Goal: Task Accomplishment & Management: Use online tool/utility

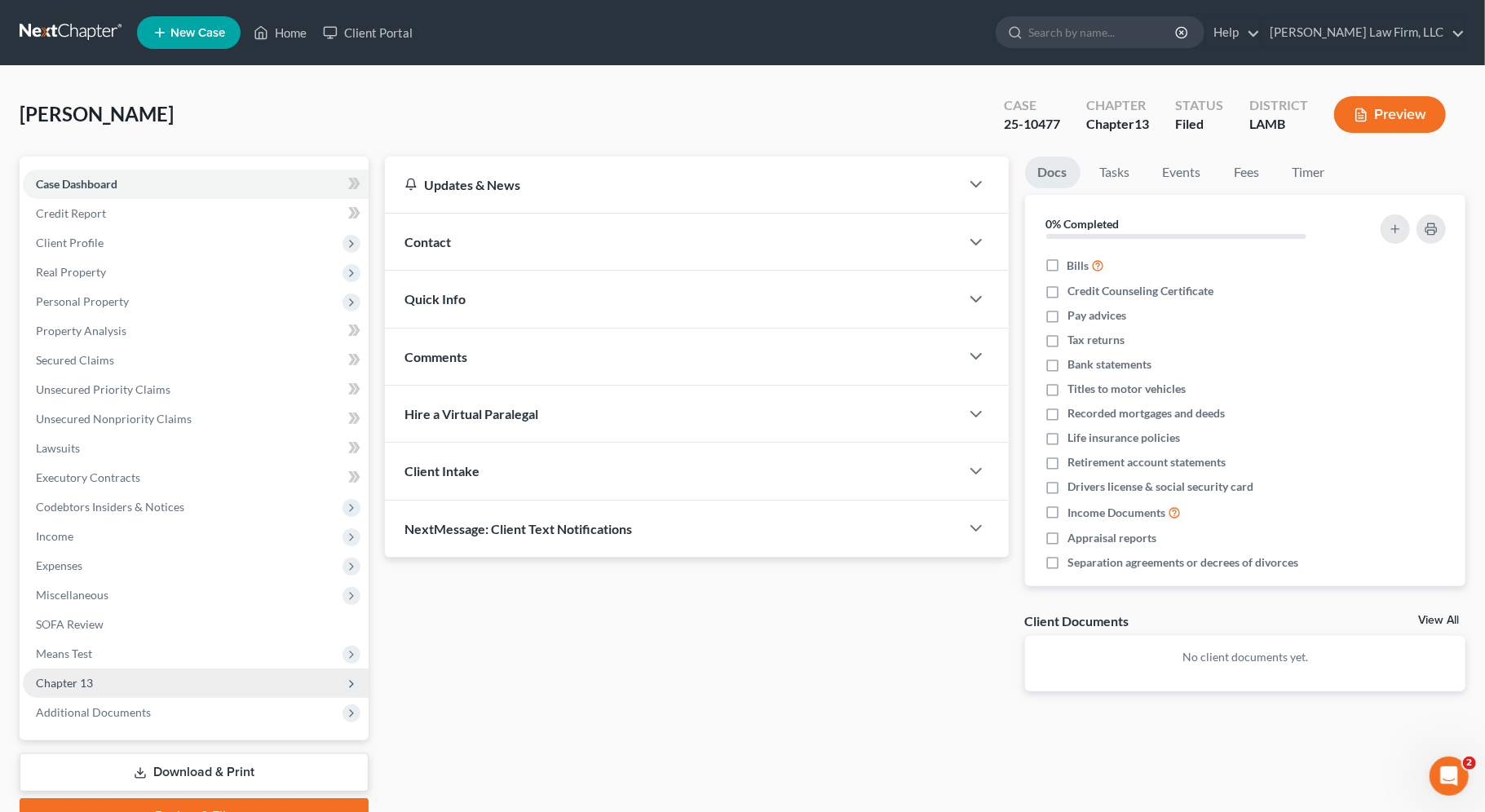
click at [277, 680] on span "Chapter 13" at bounding box center [195, 682] width 345 height 29
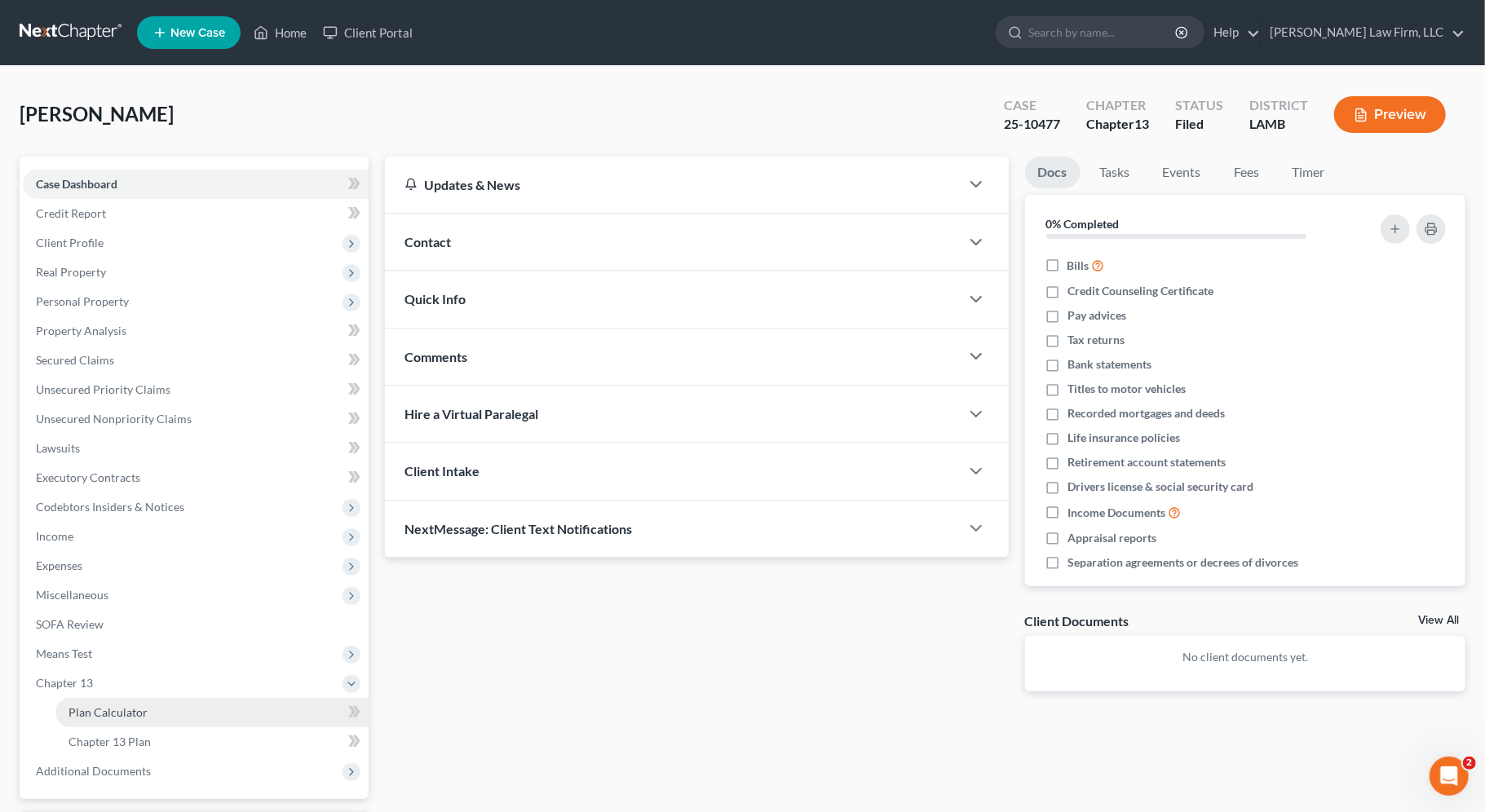
click at [265, 698] on link "Plan Calculator" at bounding box center [212, 712] width 313 height 29
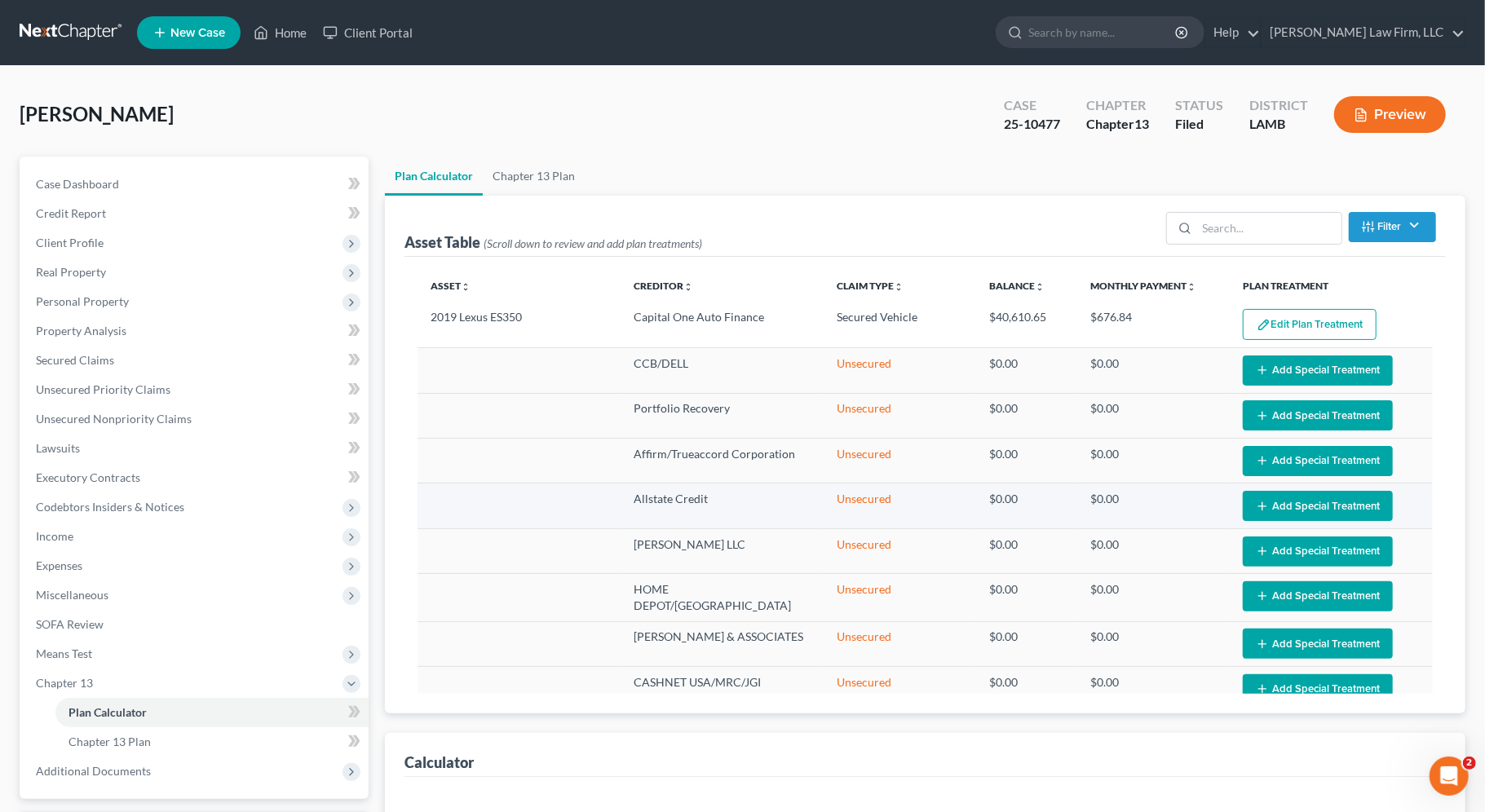
select select "59"
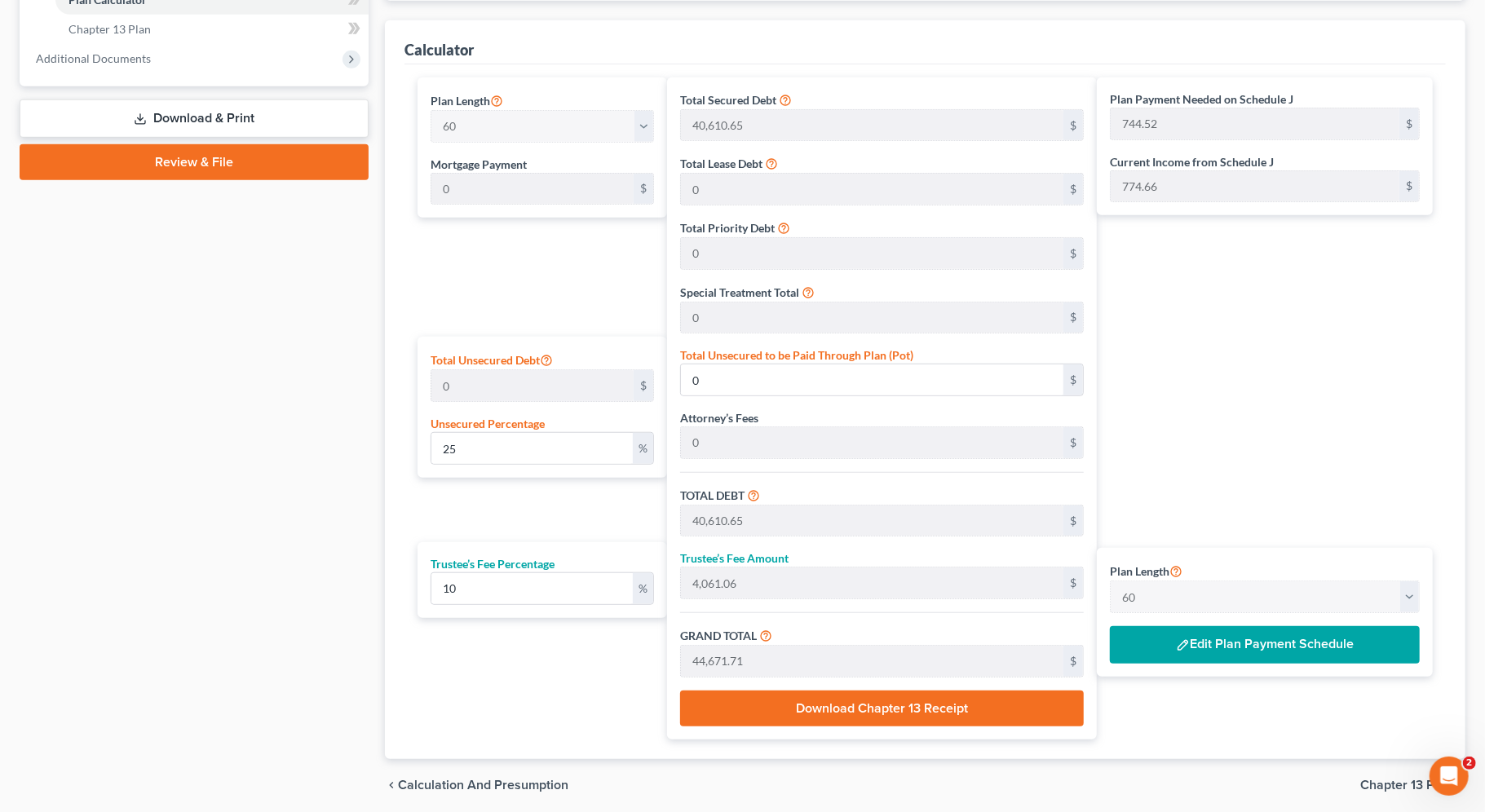
scroll to position [722, 0]
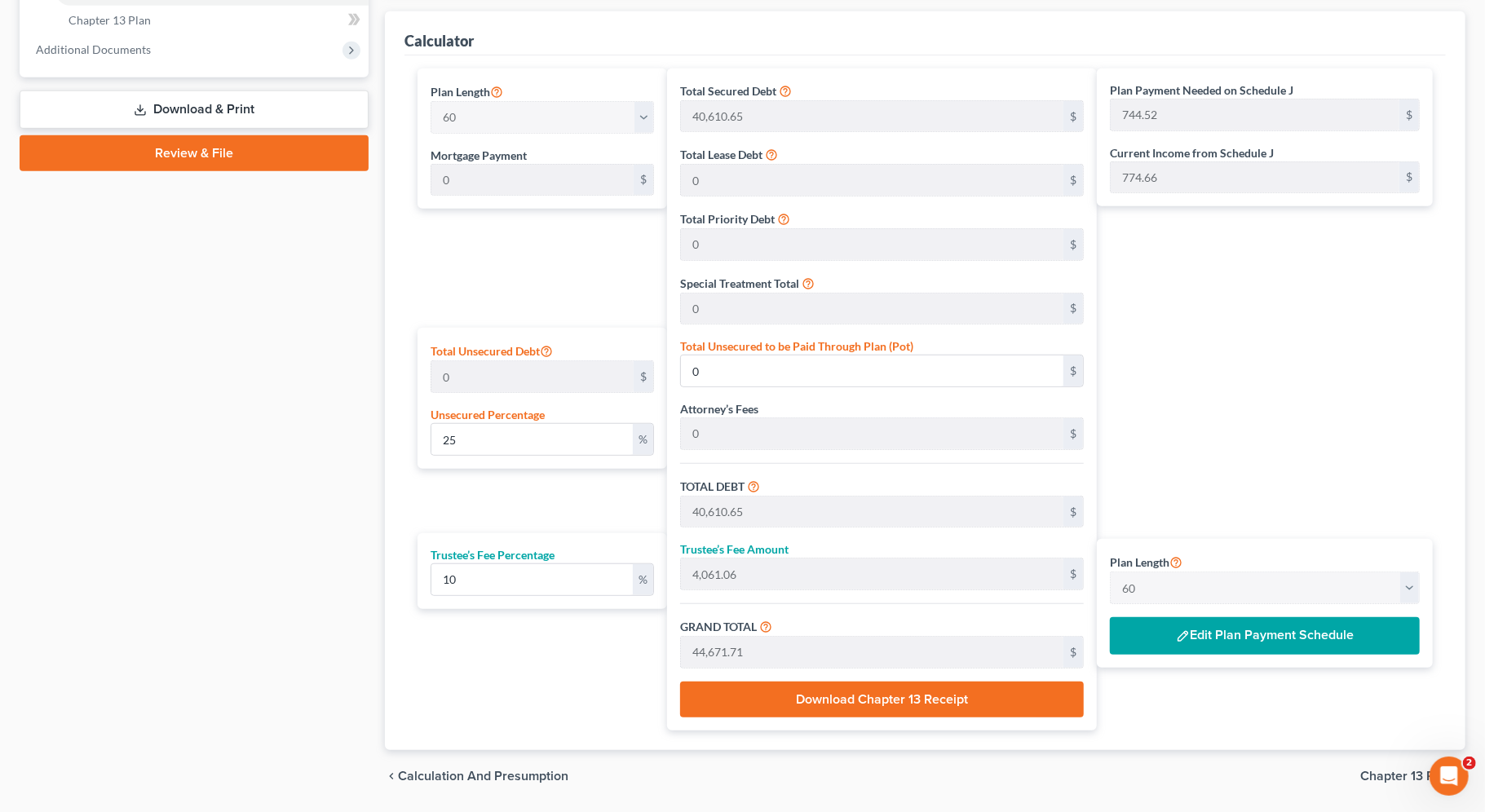
click at [1241, 631] on button "Edit Plan Payment Schedule" at bounding box center [1264, 636] width 310 height 38
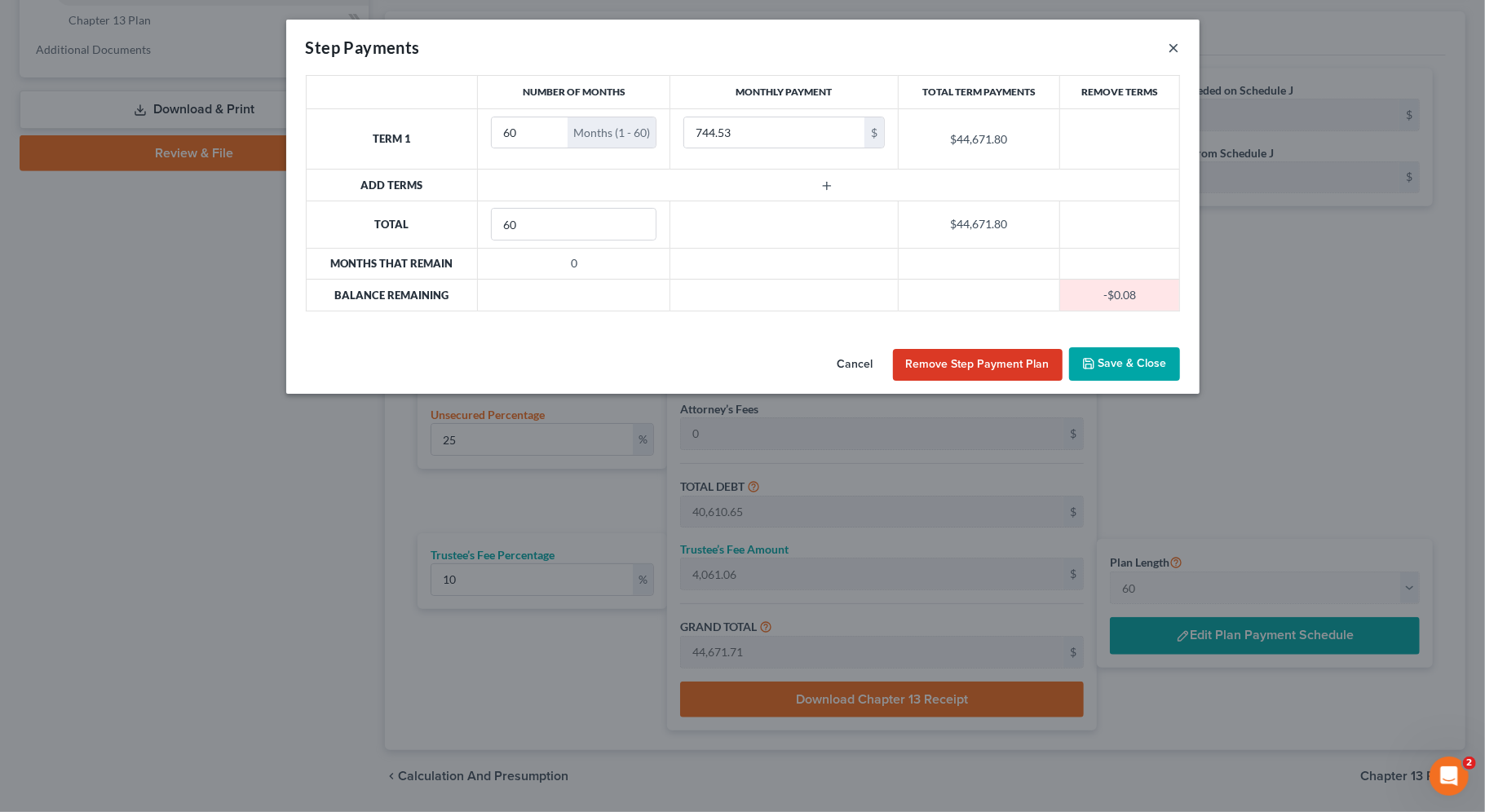
click at [1172, 45] on button "×" at bounding box center [1174, 47] width 11 height 20
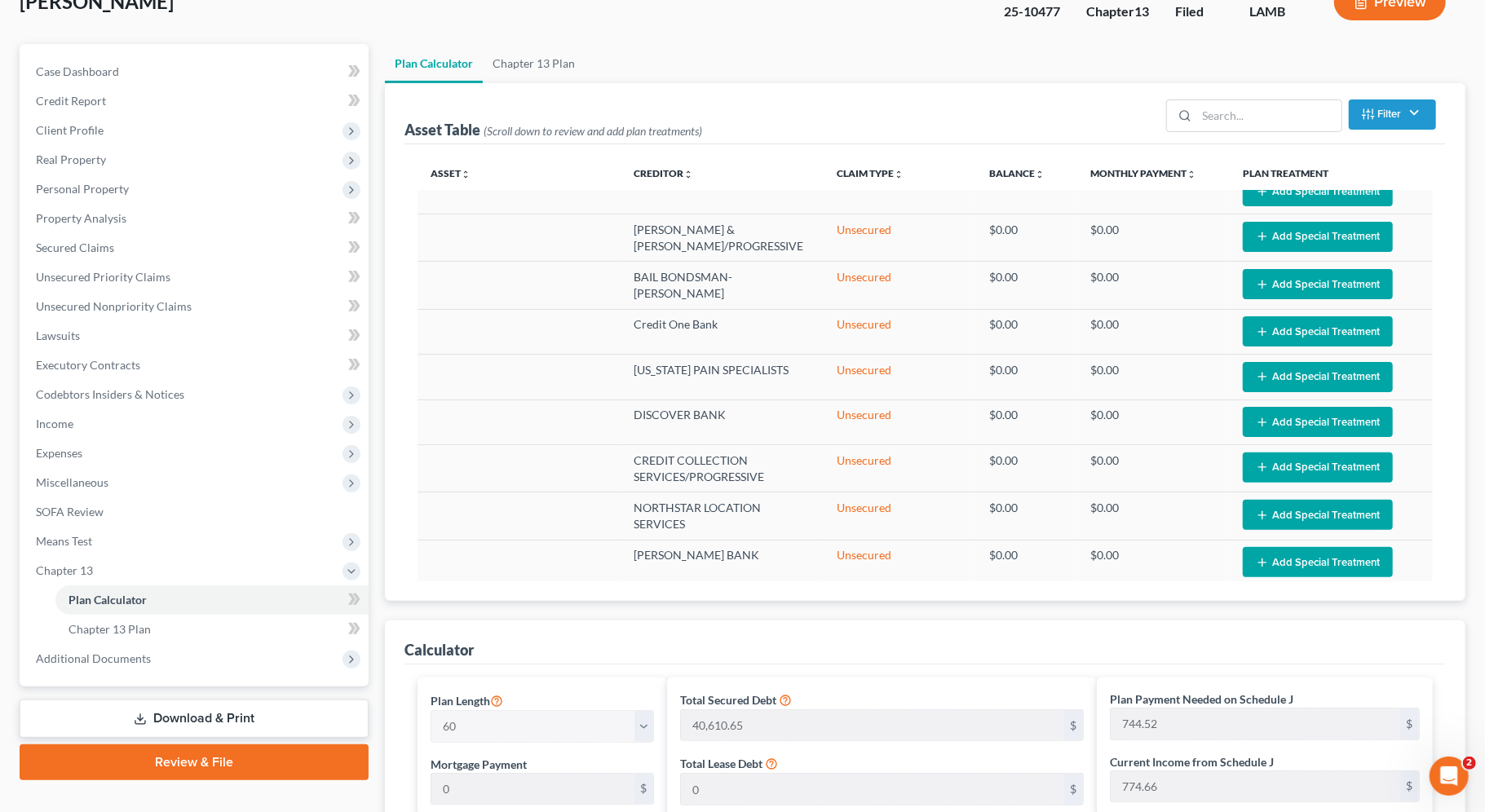
scroll to position [0, 0]
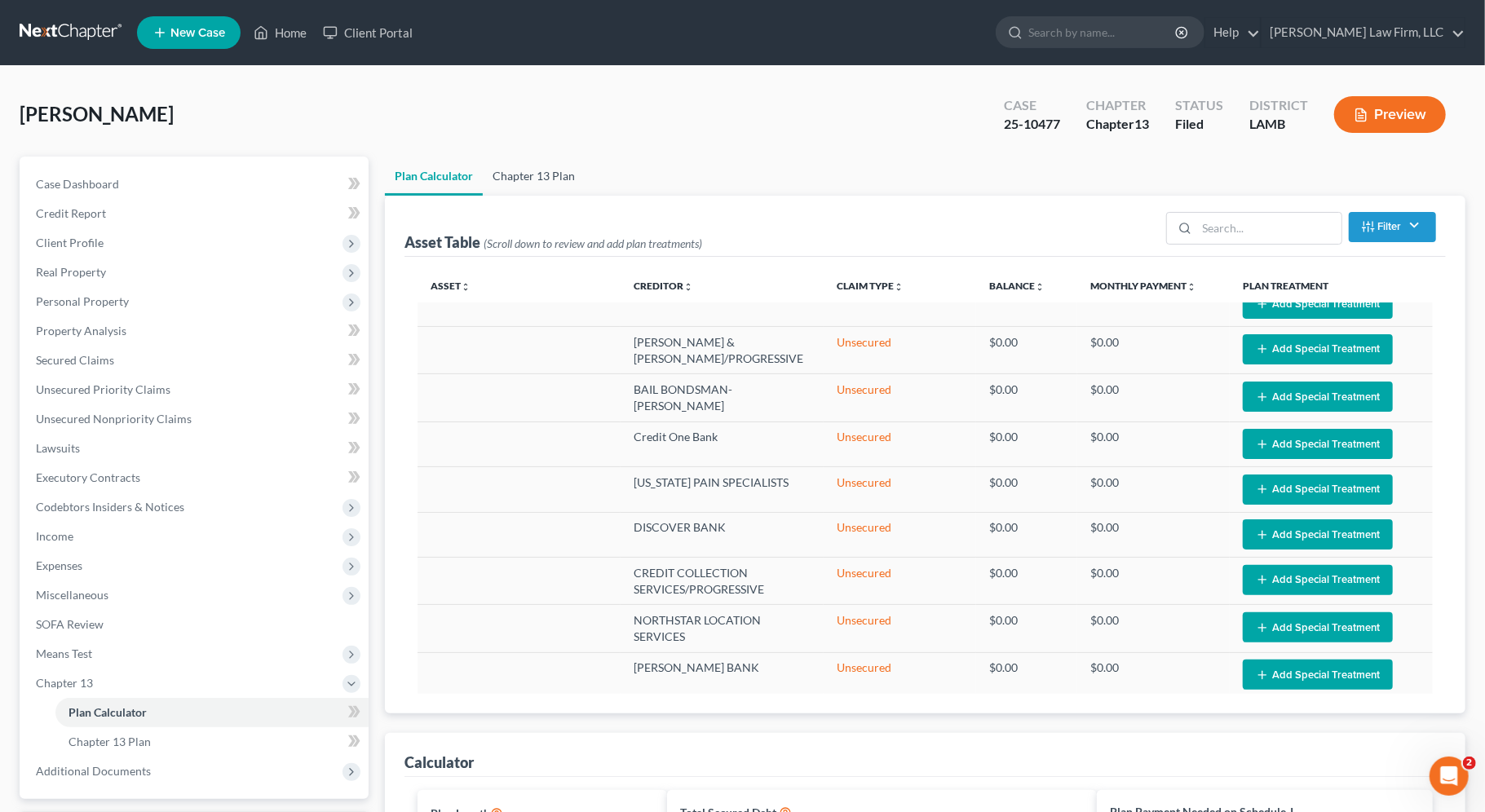
click at [544, 171] on link "Chapter 13 Plan" at bounding box center [534, 176] width 102 height 40
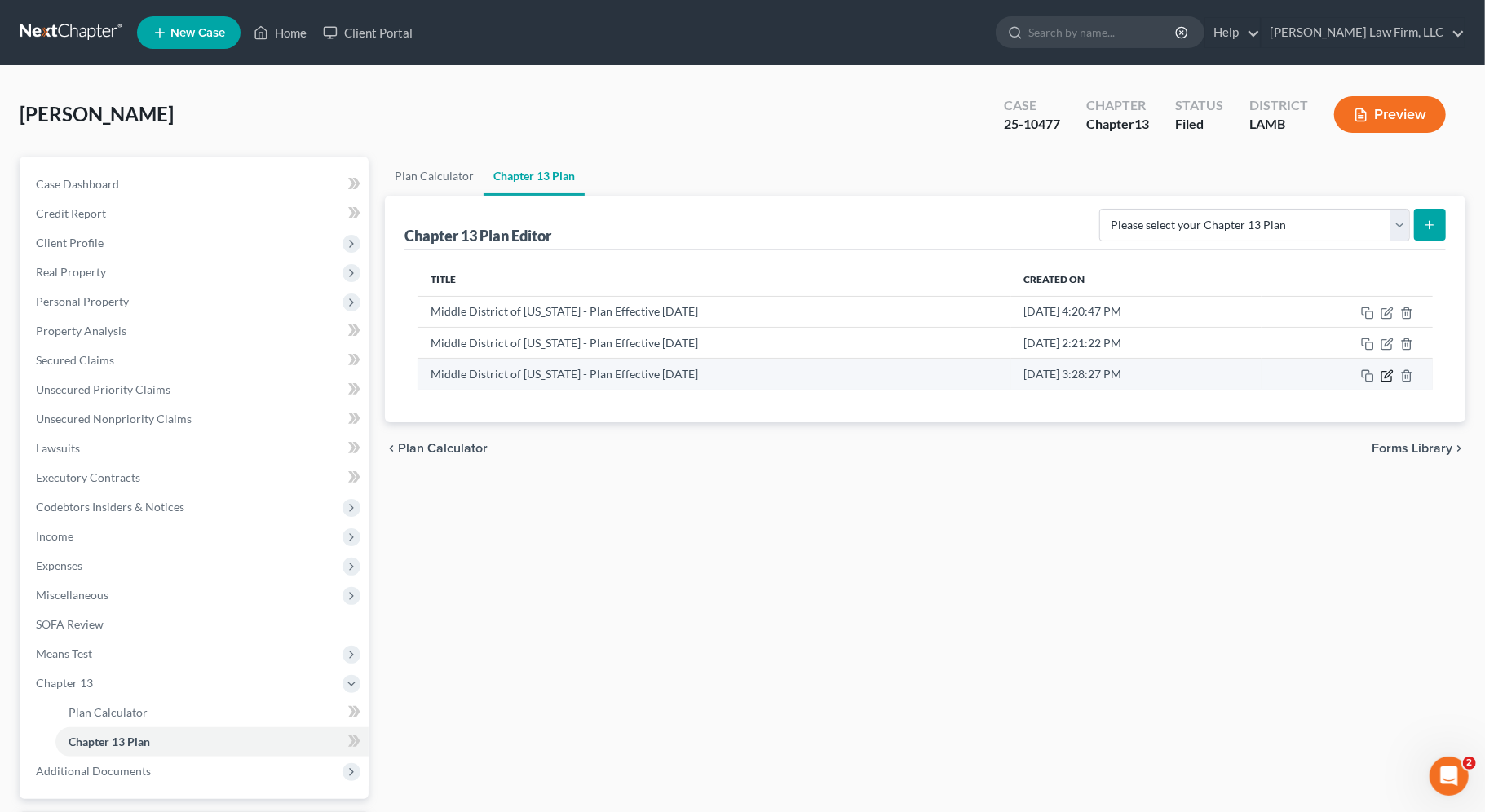
click at [1389, 372] on icon "button" at bounding box center [1387, 375] width 13 height 13
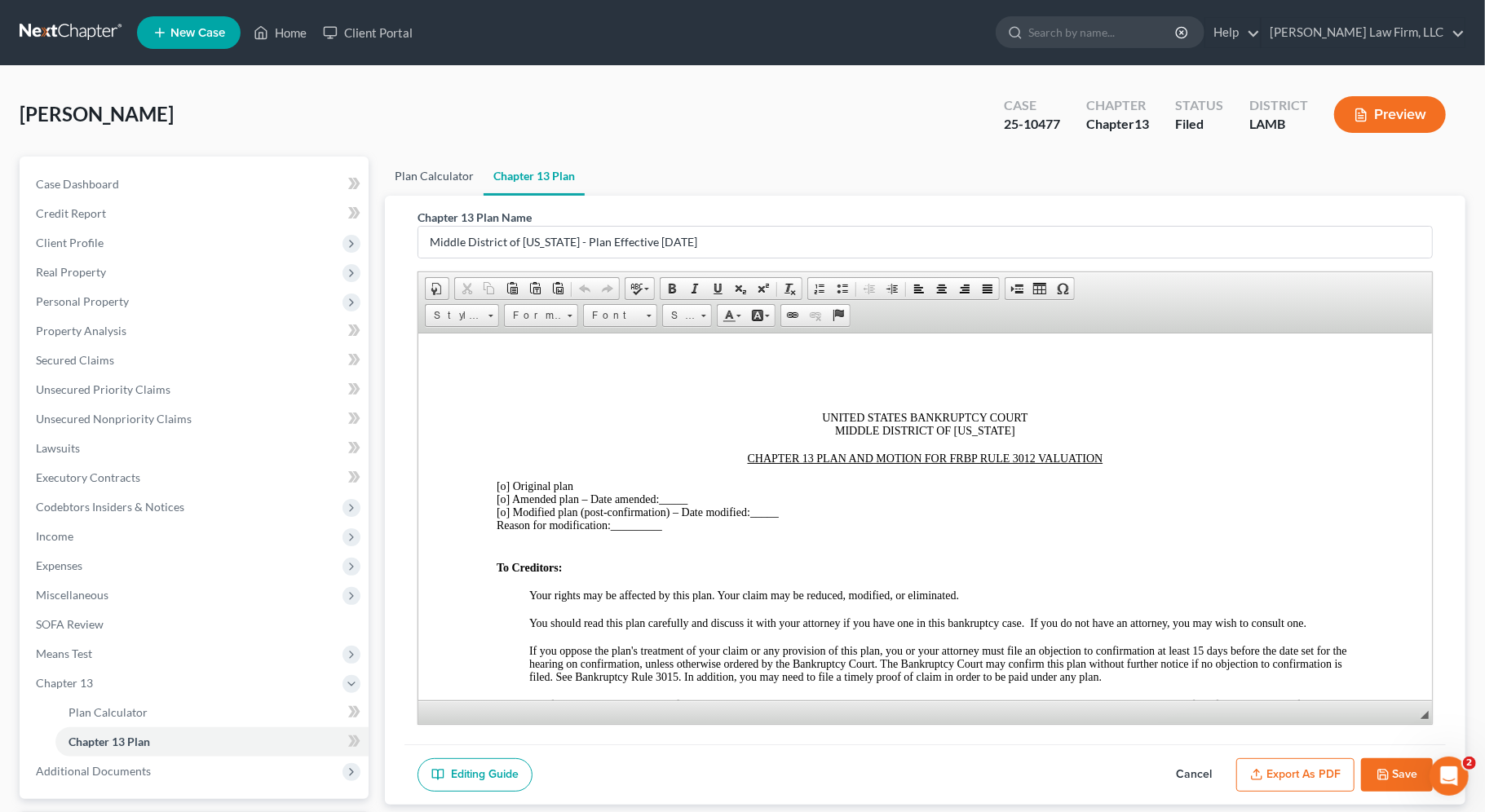
click at [431, 162] on link "Plan Calculator" at bounding box center [434, 176] width 99 height 40
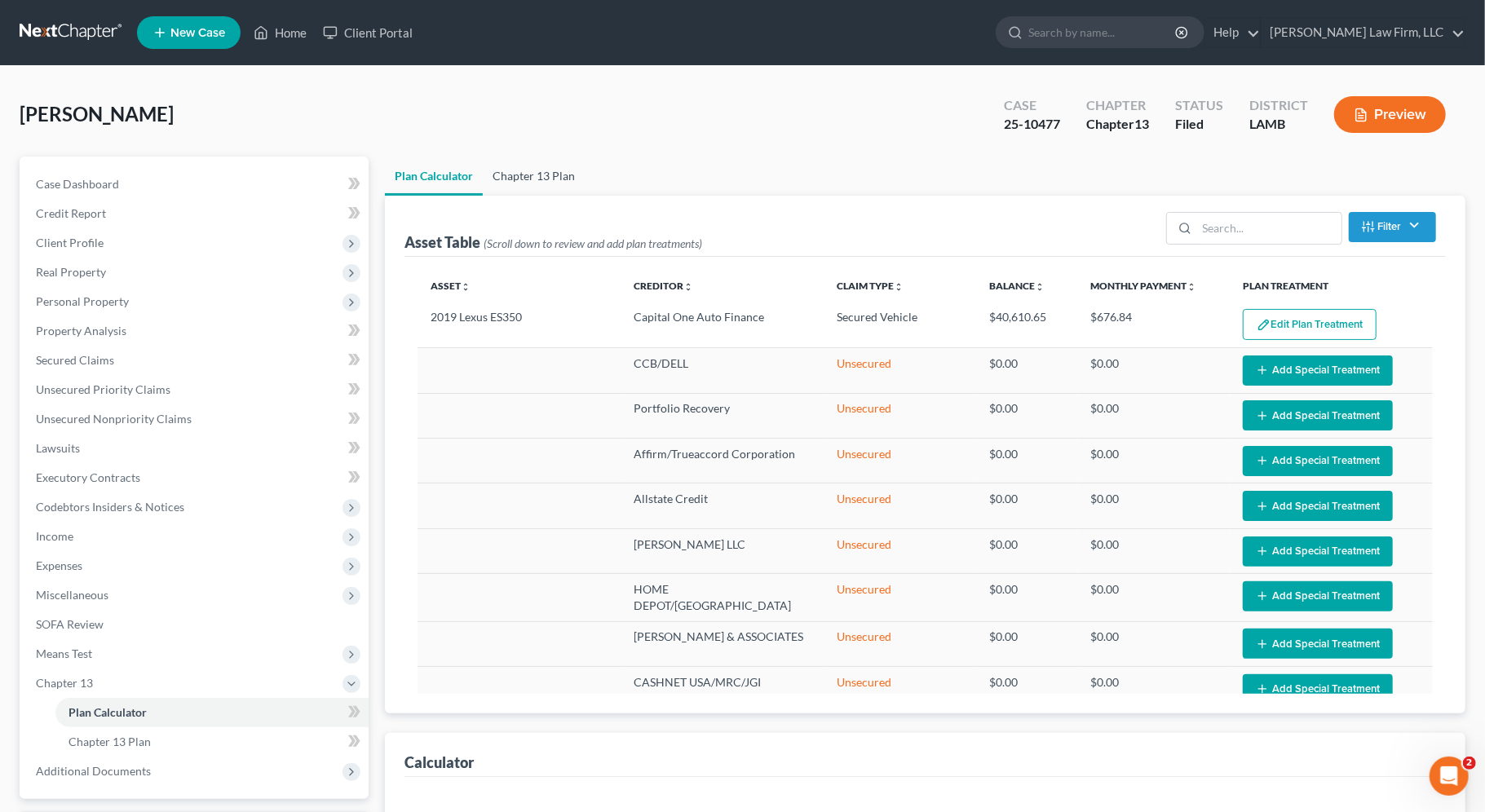
click at [524, 176] on link "Chapter 13 Plan" at bounding box center [534, 176] width 102 height 40
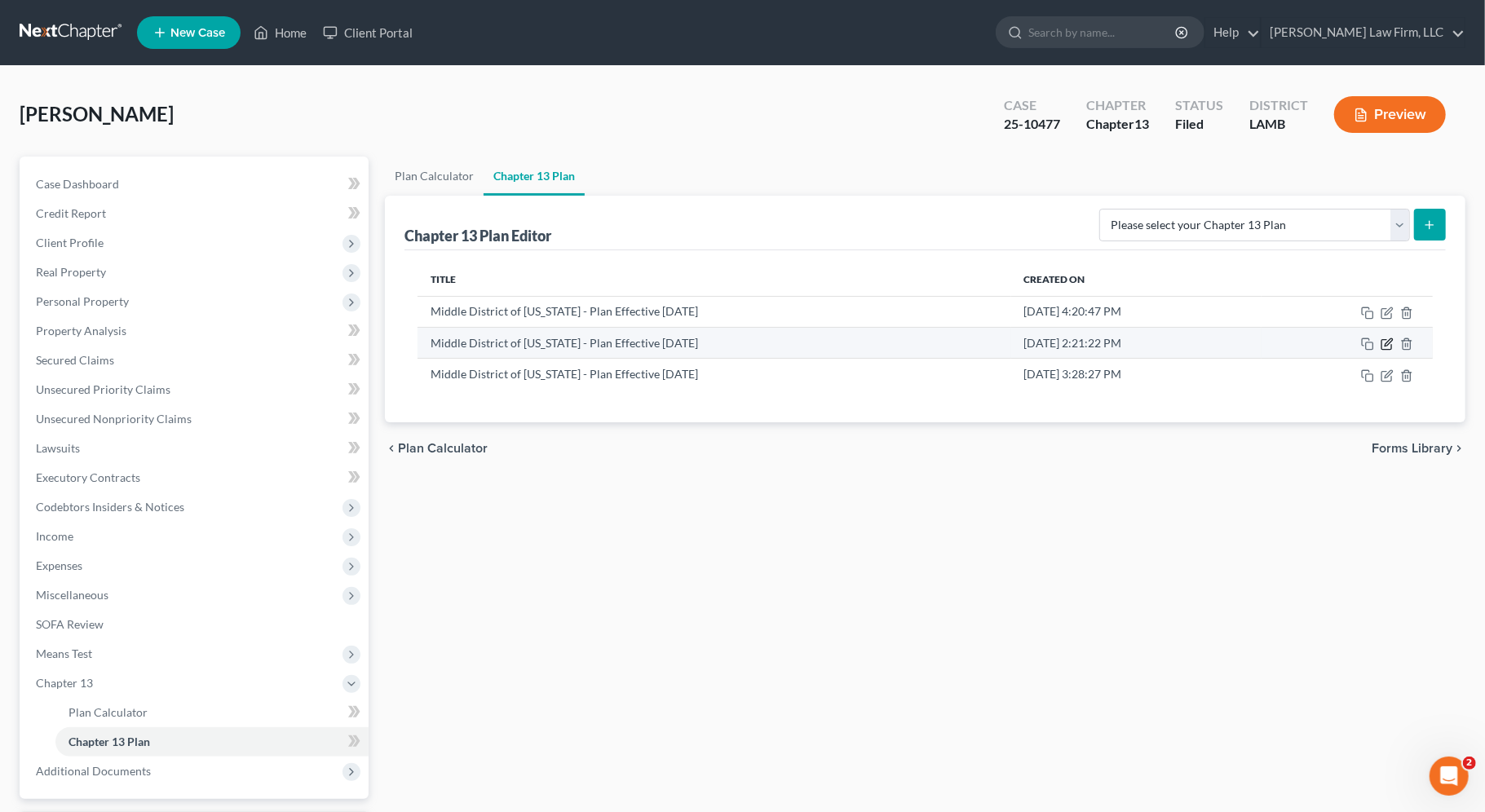
click at [1386, 342] on icon "button" at bounding box center [1388, 342] width 8 height 8
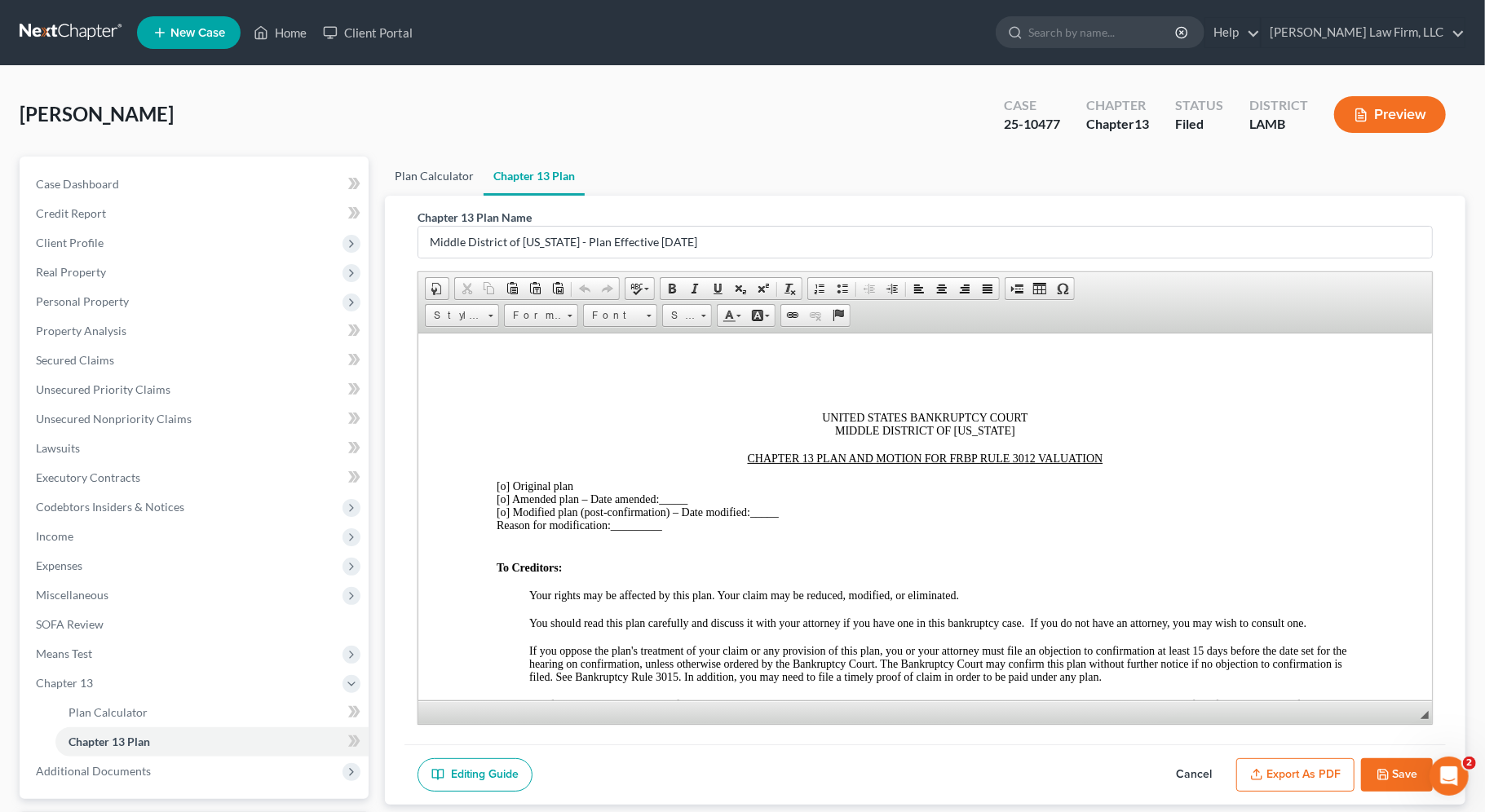
click at [445, 170] on link "Plan Calculator" at bounding box center [434, 176] width 99 height 40
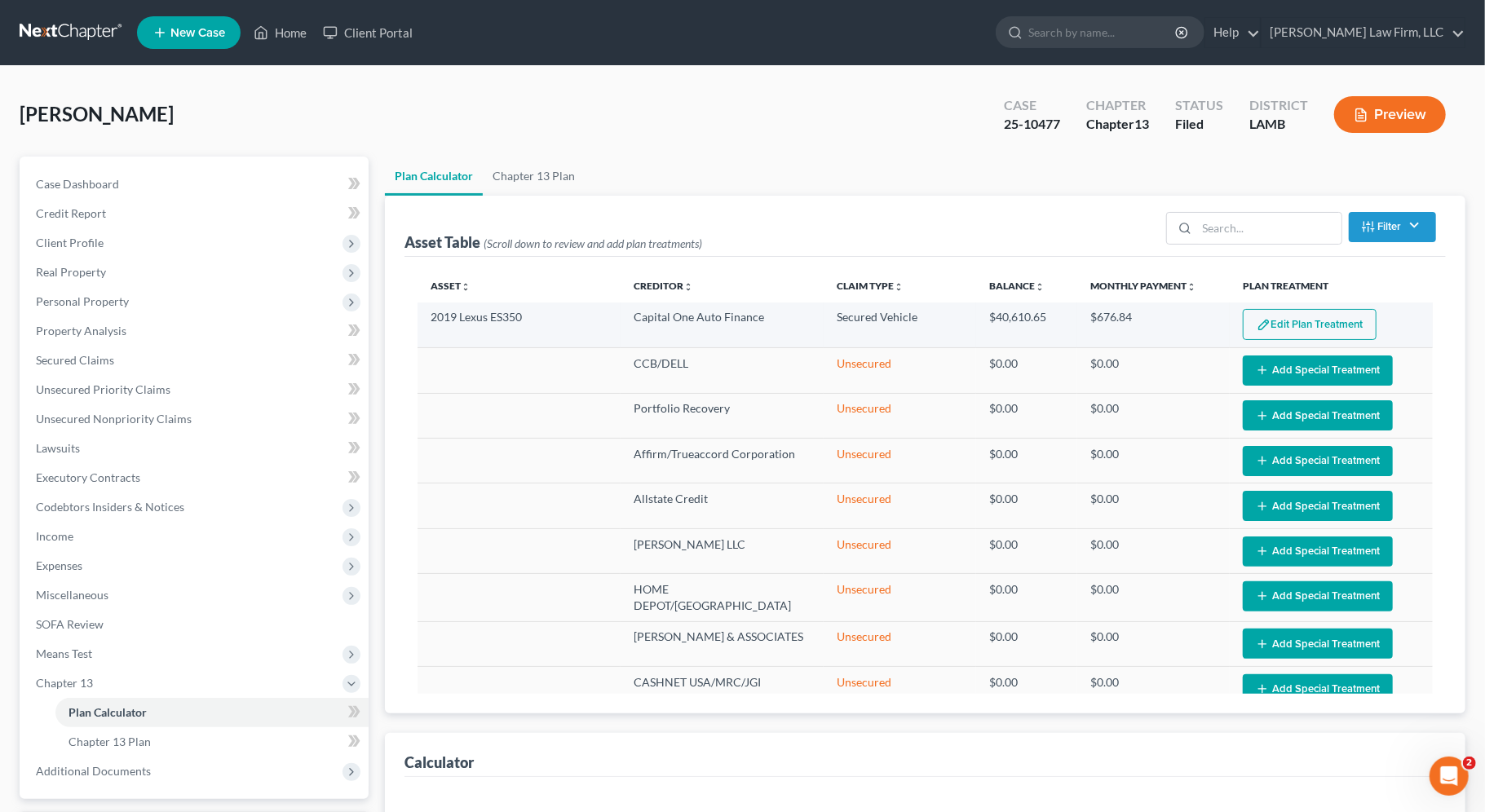
select select "59"
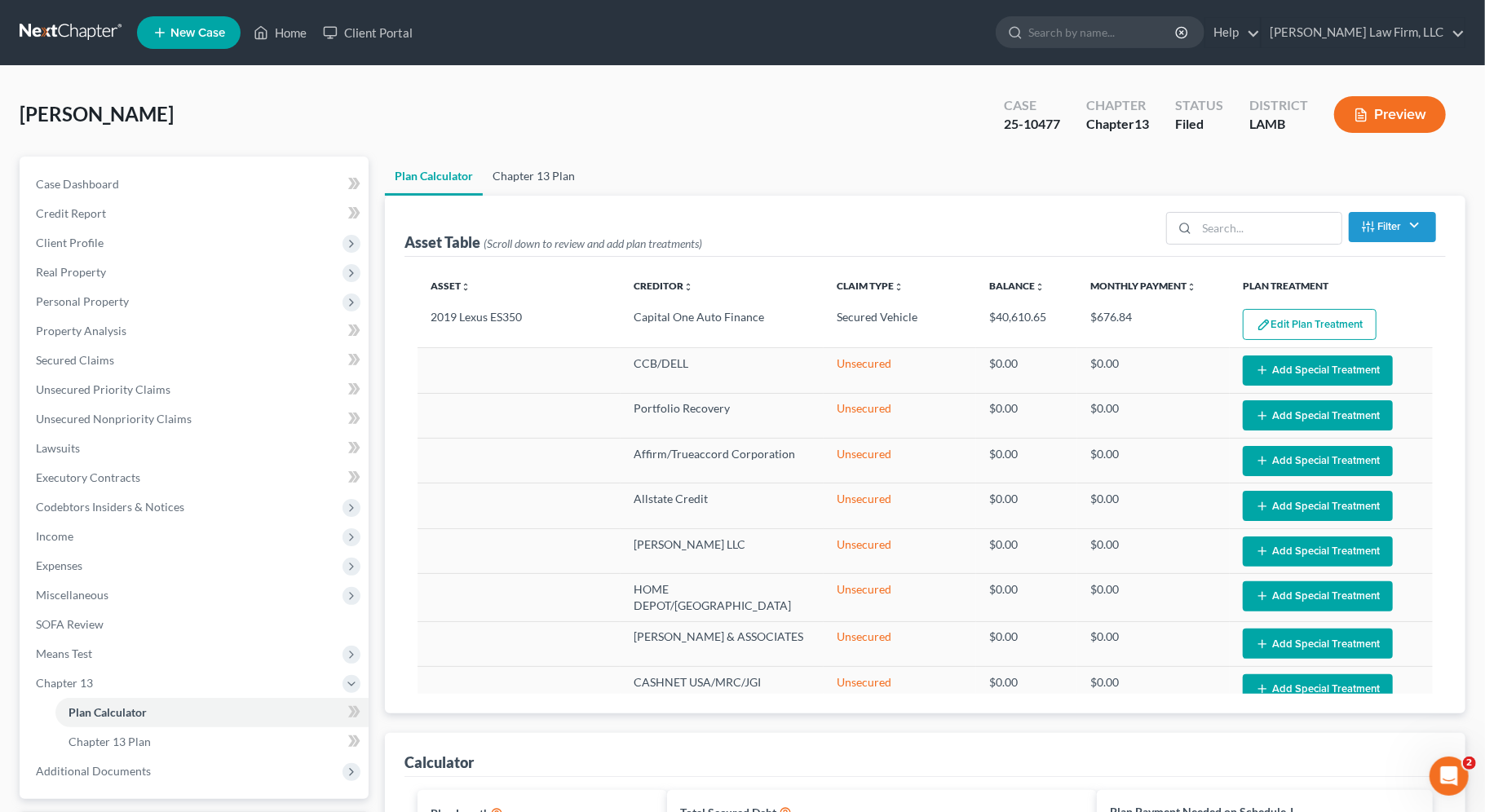
click at [538, 178] on link "Chapter 13 Plan" at bounding box center [534, 176] width 102 height 40
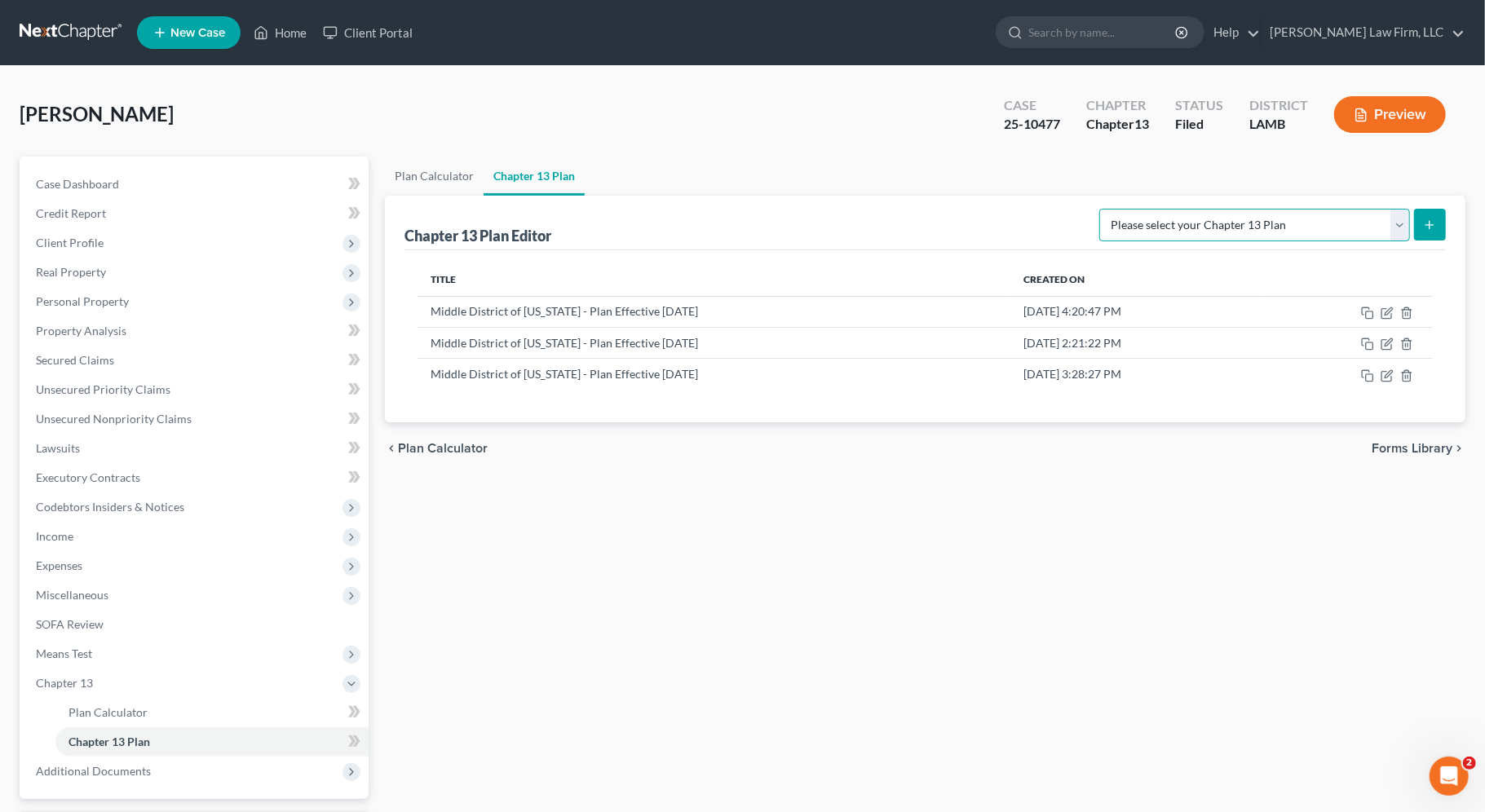
click at [1394, 229] on select "Please select your Chapter 13 Plan Middle District of [US_STATE] - Plan Effecti…" at bounding box center [1254, 225] width 311 height 33
select select "0"
click at [1109, 209] on select "Please select your Chapter 13 Plan Middle District of [US_STATE] - Plan Effecti…" at bounding box center [1254, 225] width 311 height 33
click at [1437, 224] on button "submit" at bounding box center [1429, 225] width 32 height 32
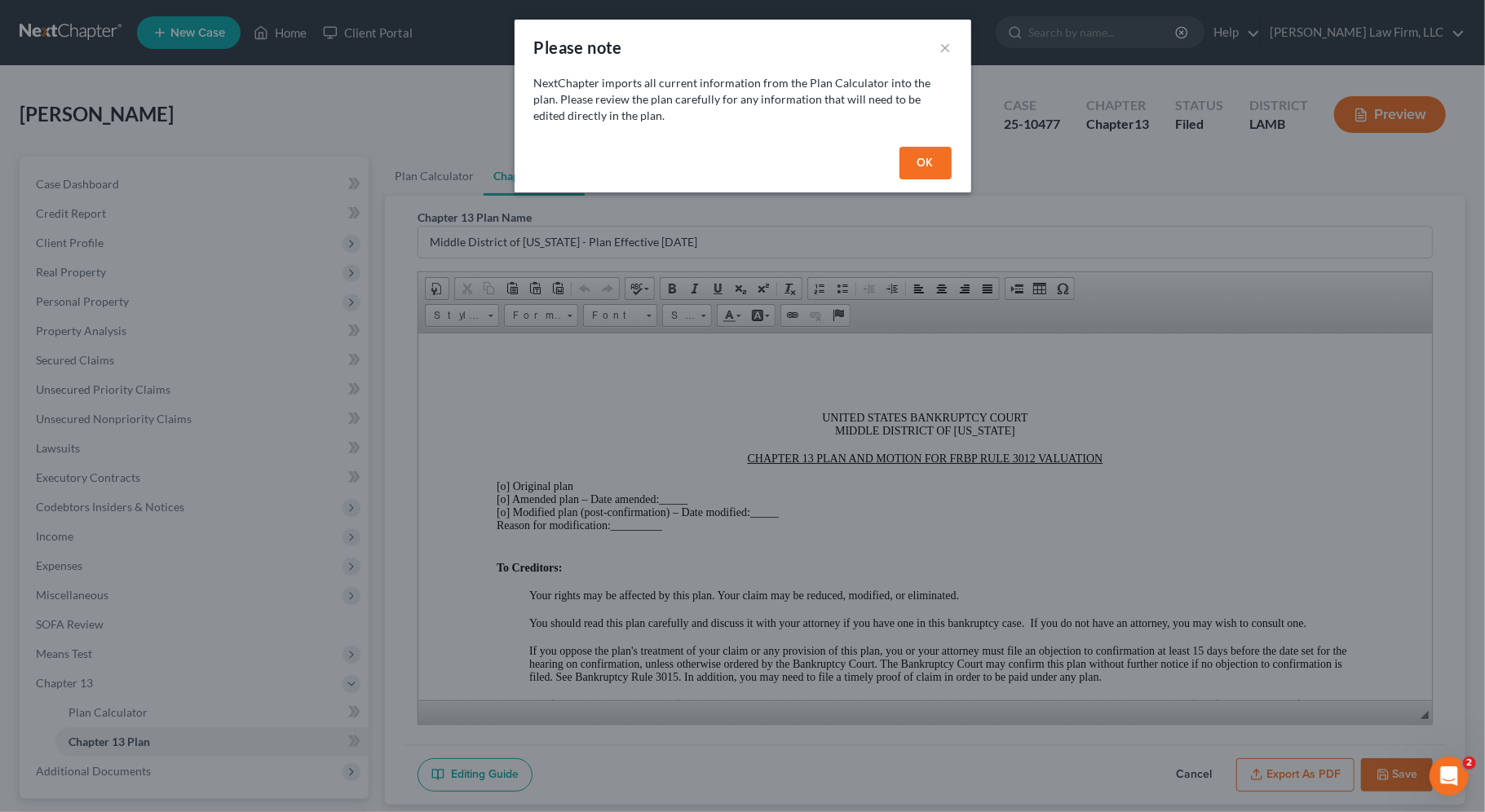
click at [918, 164] on button "OK" at bounding box center [925, 163] width 52 height 33
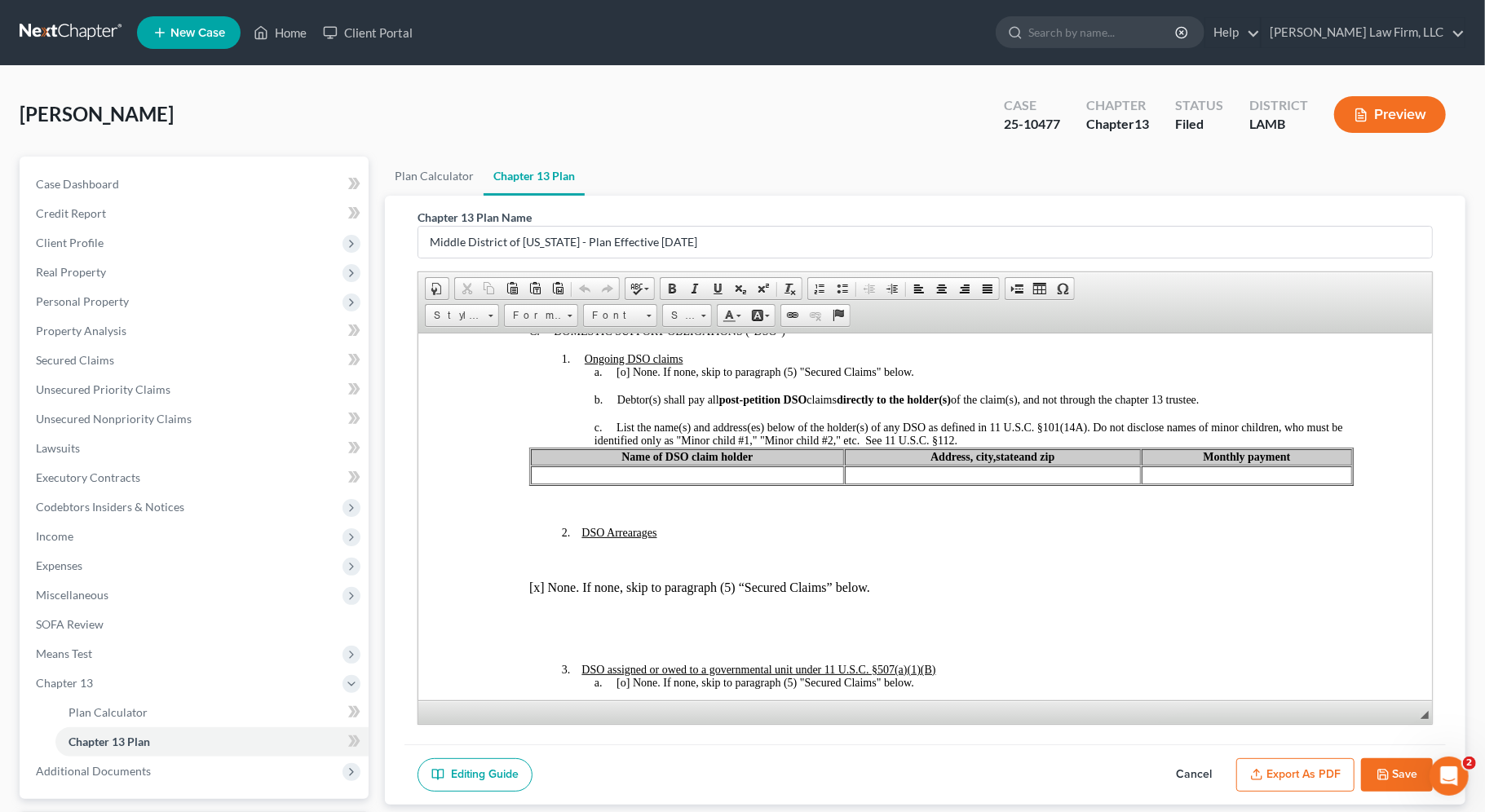
scroll to position [960, 0]
click at [454, 168] on link "Plan Calculator" at bounding box center [434, 176] width 99 height 40
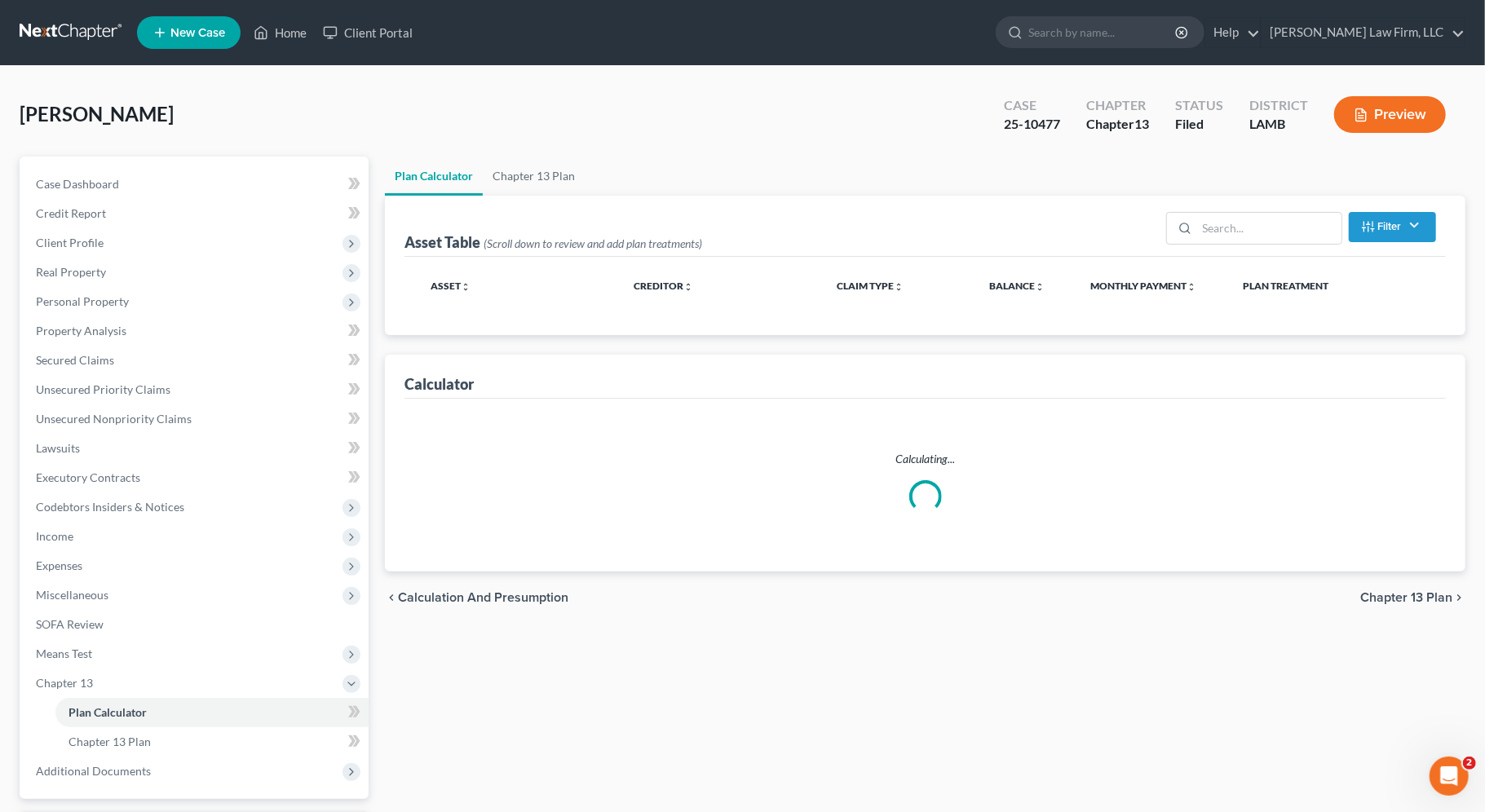
scroll to position [250, 0]
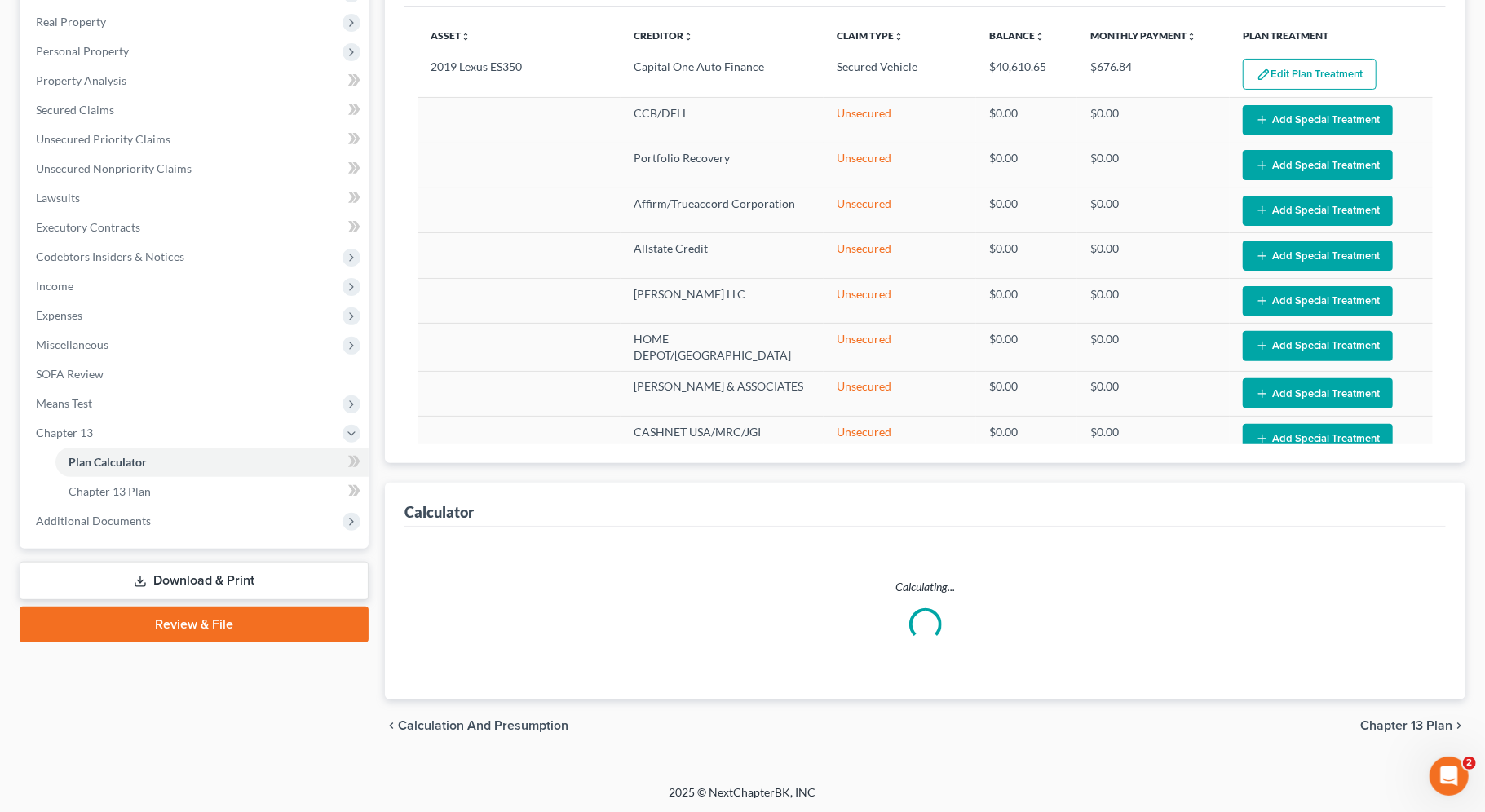
select select "59"
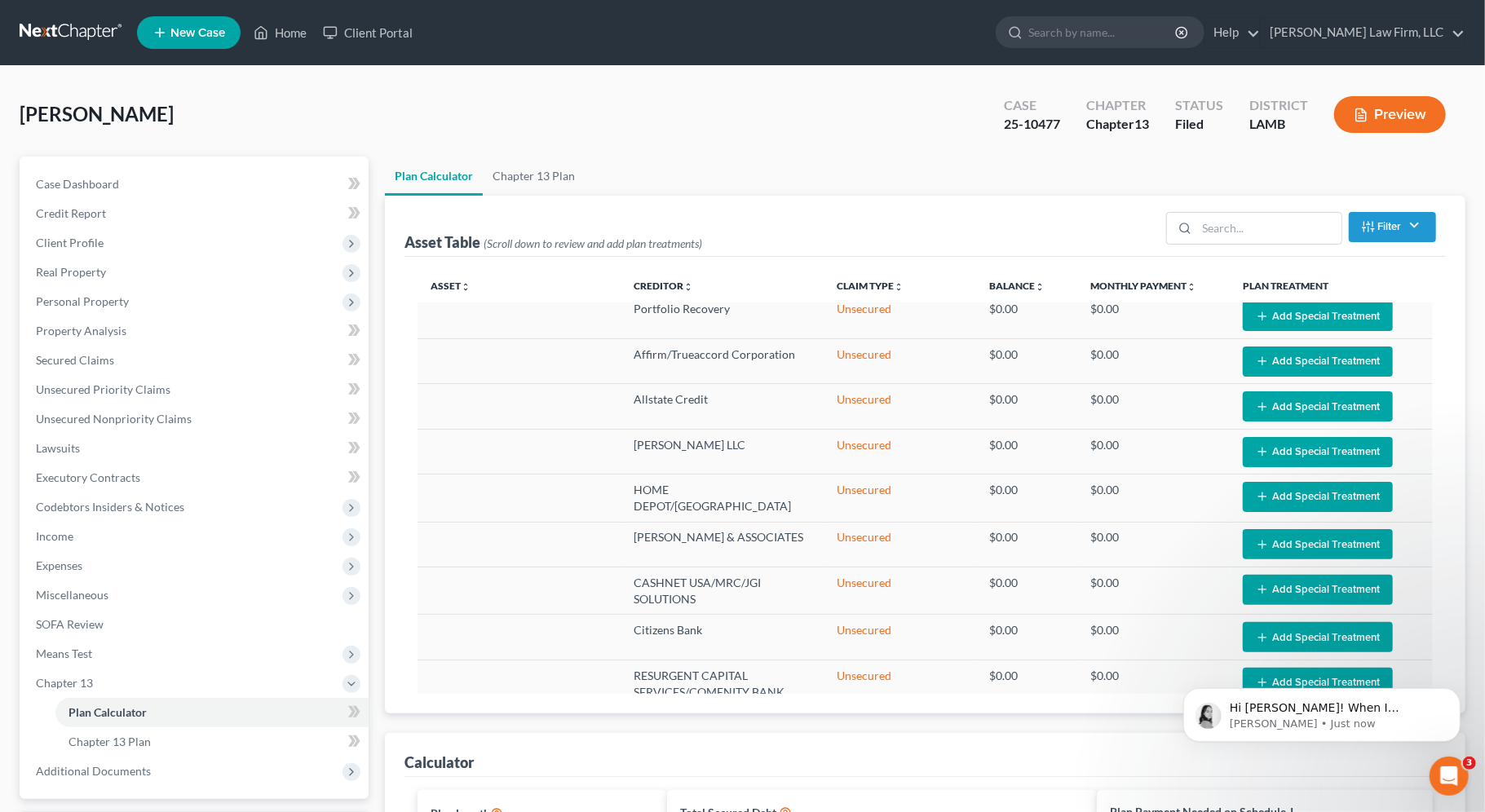
scroll to position [0, 0]
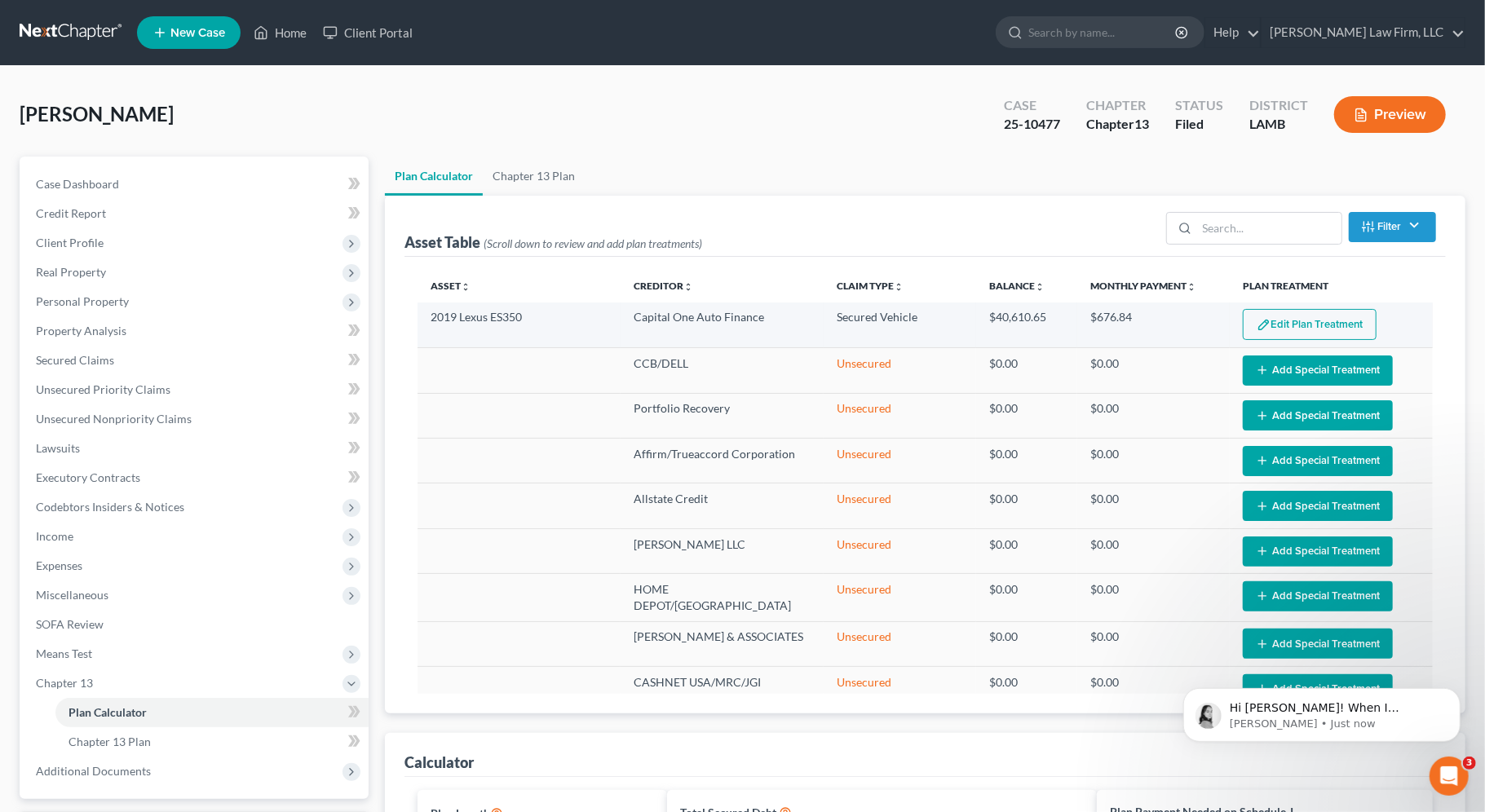
click at [1301, 330] on button "Edit Plan Treatment" at bounding box center [1309, 324] width 134 height 31
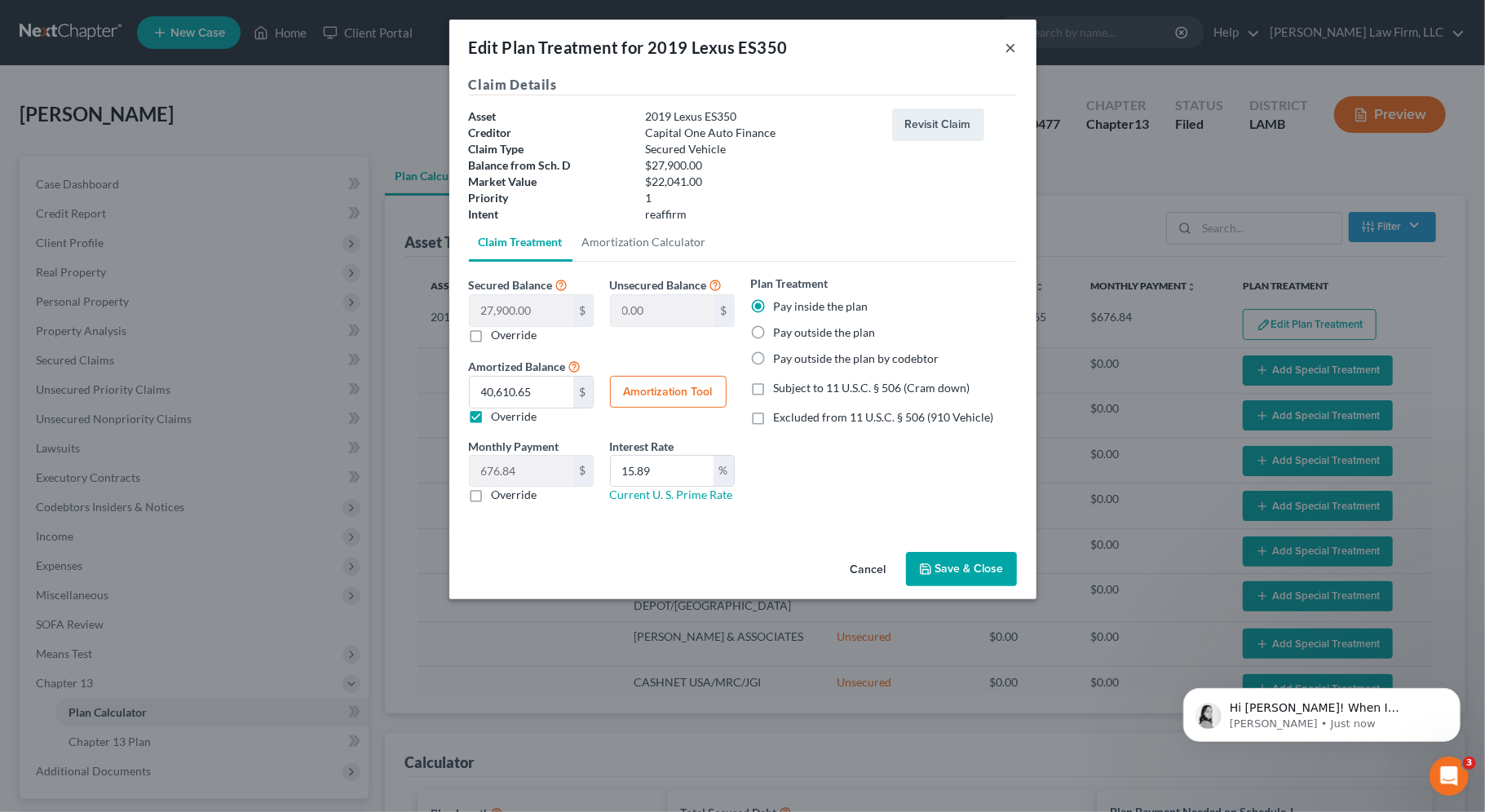
click at [1009, 48] on button "×" at bounding box center [1011, 47] width 11 height 20
